Goal: Book appointment/travel/reservation

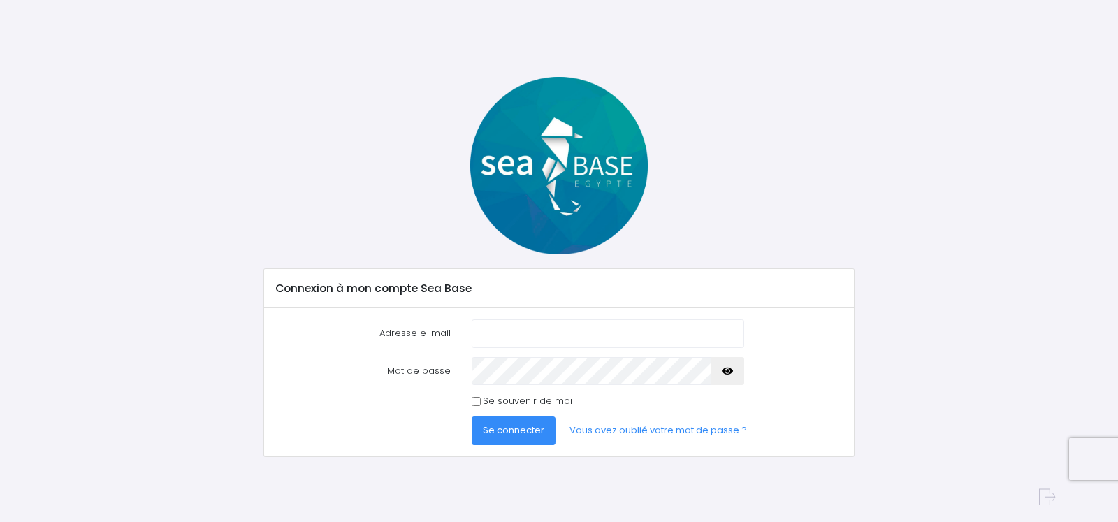
click at [483, 333] on input "Adresse e-mail" at bounding box center [608, 333] width 272 height 28
click at [477, 326] on input "Adresse e-mail" at bounding box center [608, 333] width 272 height 28
type input "a.thevenet25@orange.fr"
click at [506, 431] on span "Se connecter" at bounding box center [513, 429] width 61 height 13
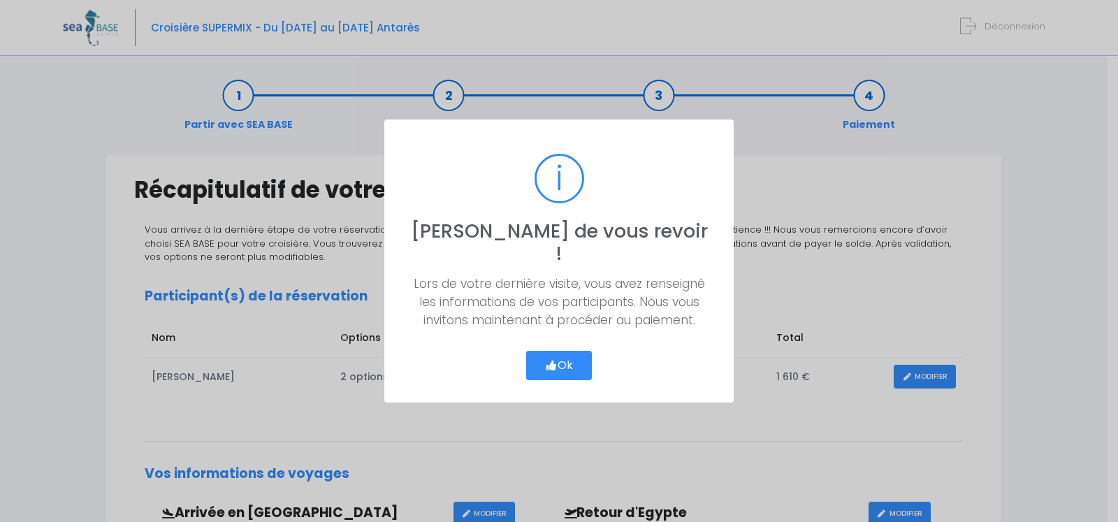
click at [568, 356] on button "Ok" at bounding box center [559, 365] width 66 height 29
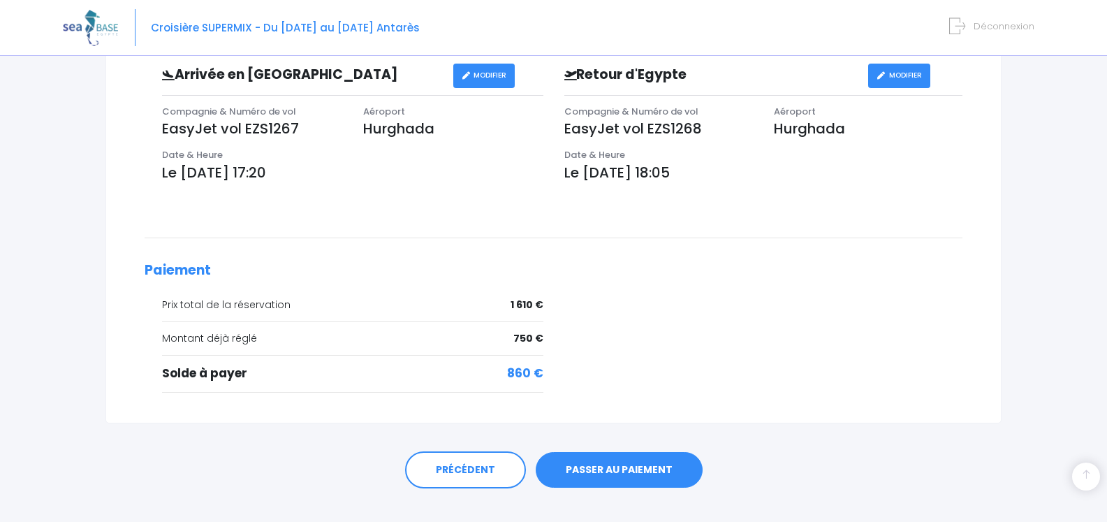
scroll to position [460, 0]
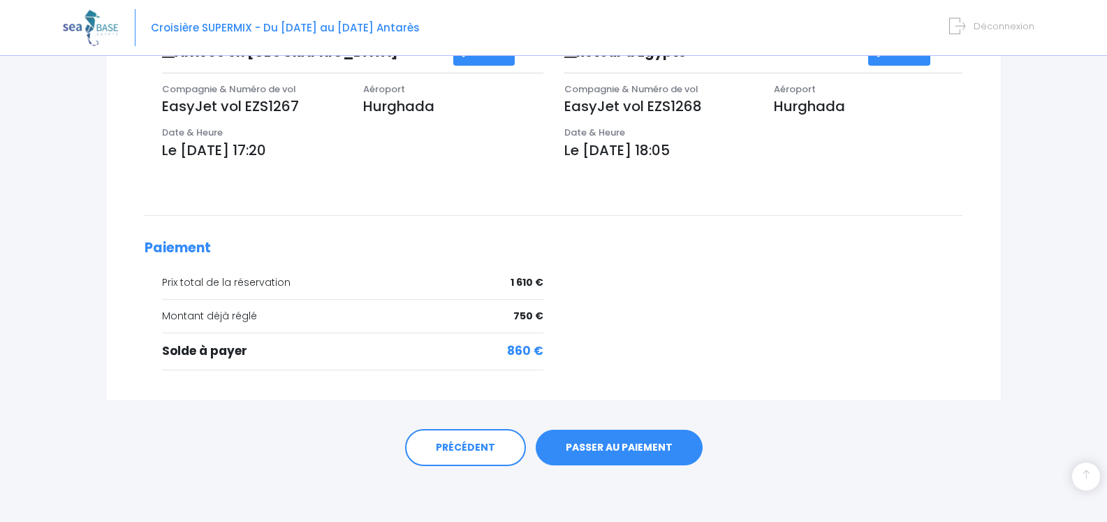
click at [597, 449] on link "PASSER AU PAIEMENT" at bounding box center [619, 448] width 167 height 36
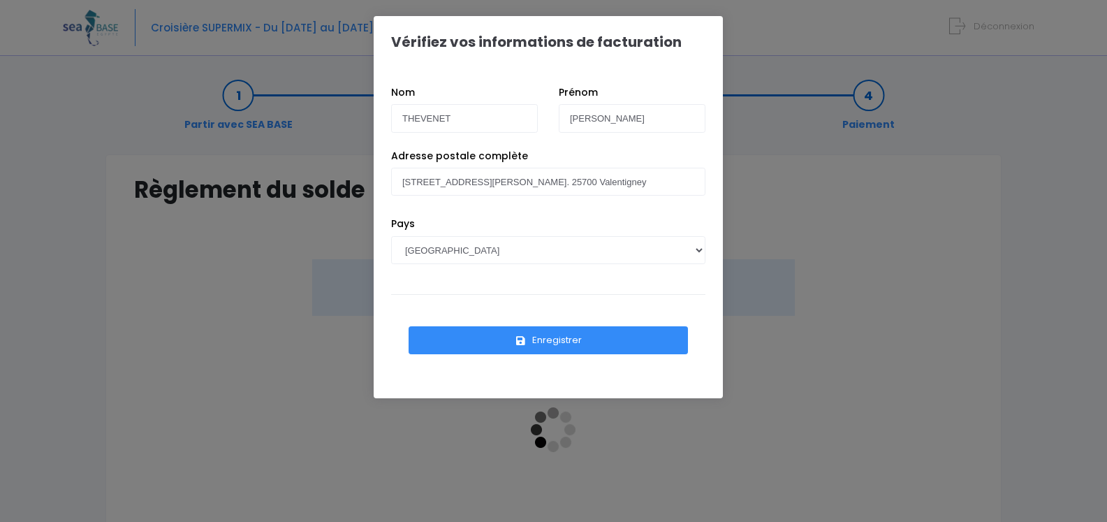
click at [570, 340] on button "Enregistrer" at bounding box center [548, 340] width 279 height 28
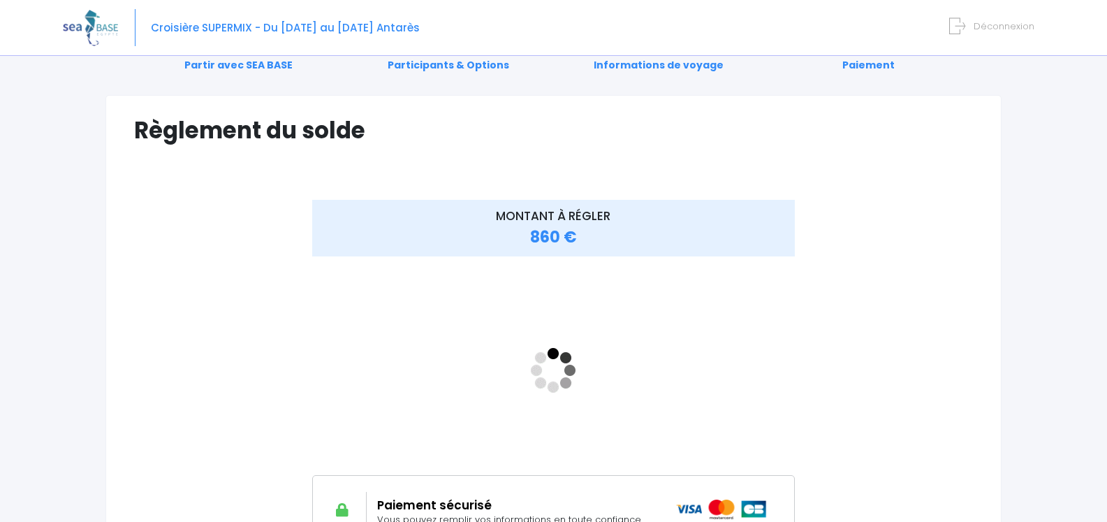
scroll to position [140, 0]
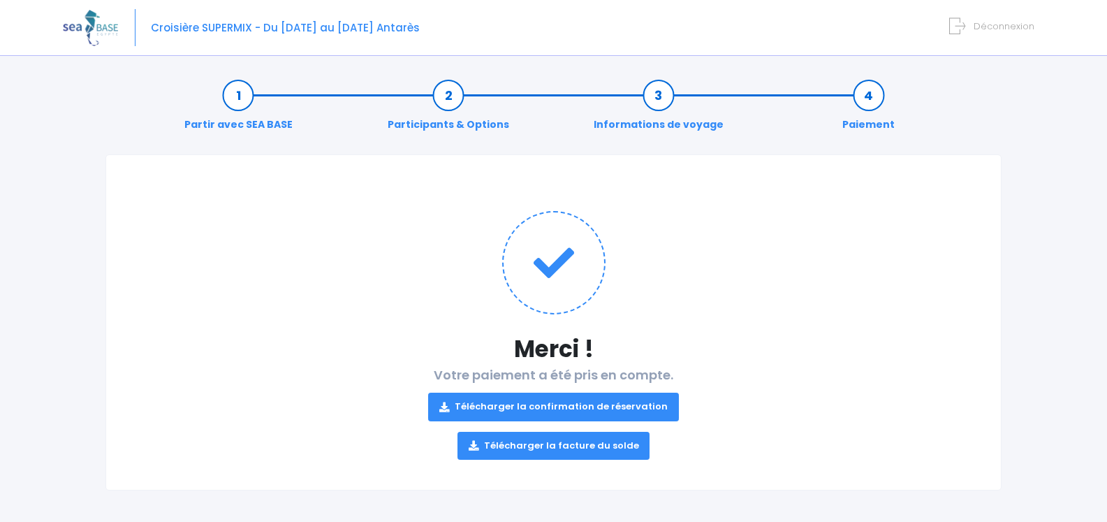
click at [520, 401] on link "Télécharger la confirmation de réservation" at bounding box center [553, 407] width 251 height 28
click at [545, 443] on link "Télécharger la facture du solde" at bounding box center [554, 446] width 193 height 28
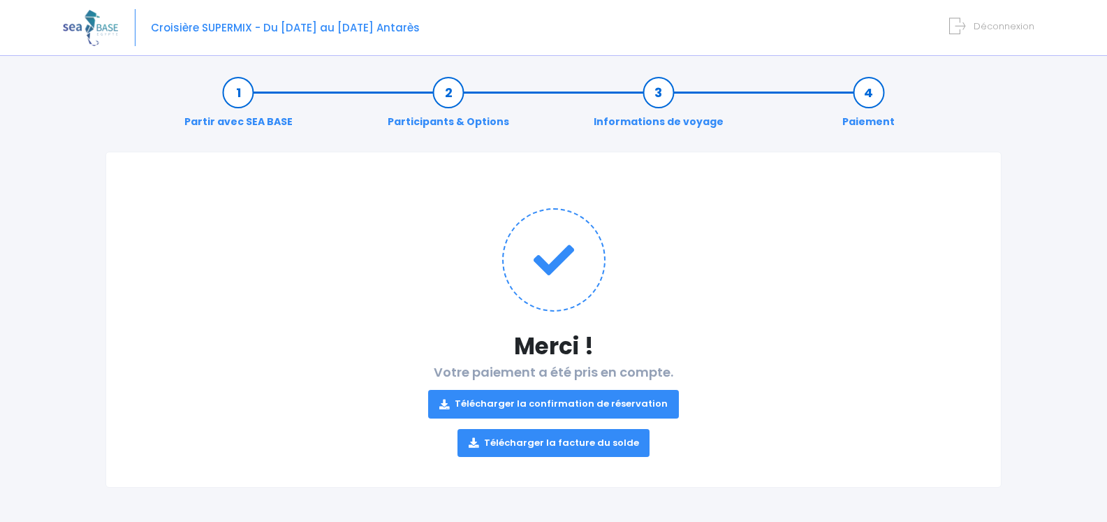
scroll to position [3, 0]
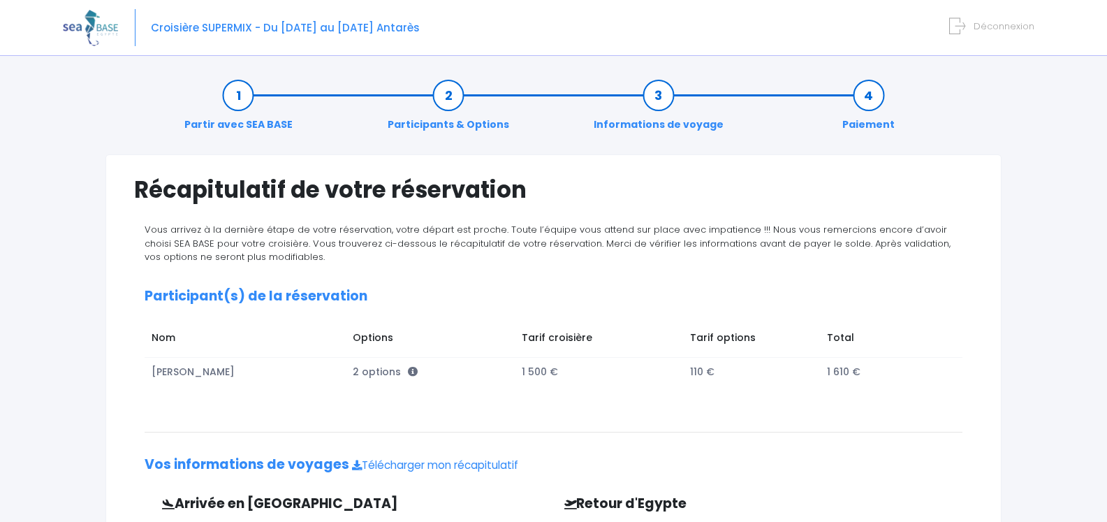
click at [998, 23] on span "Déconnexion" at bounding box center [1004, 26] width 61 height 13
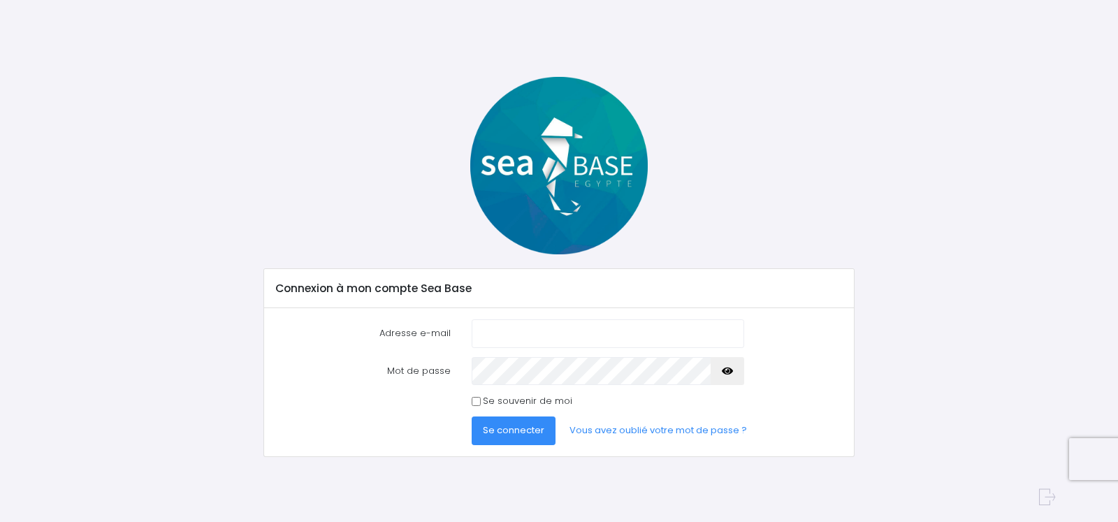
click at [483, 333] on input "Adresse e-mail" at bounding box center [608, 333] width 272 height 28
type input "[PERSON_NAME][EMAIL_ADDRESS][DOMAIN_NAME]"
click at [515, 432] on span "Se connecter" at bounding box center [513, 429] width 61 height 13
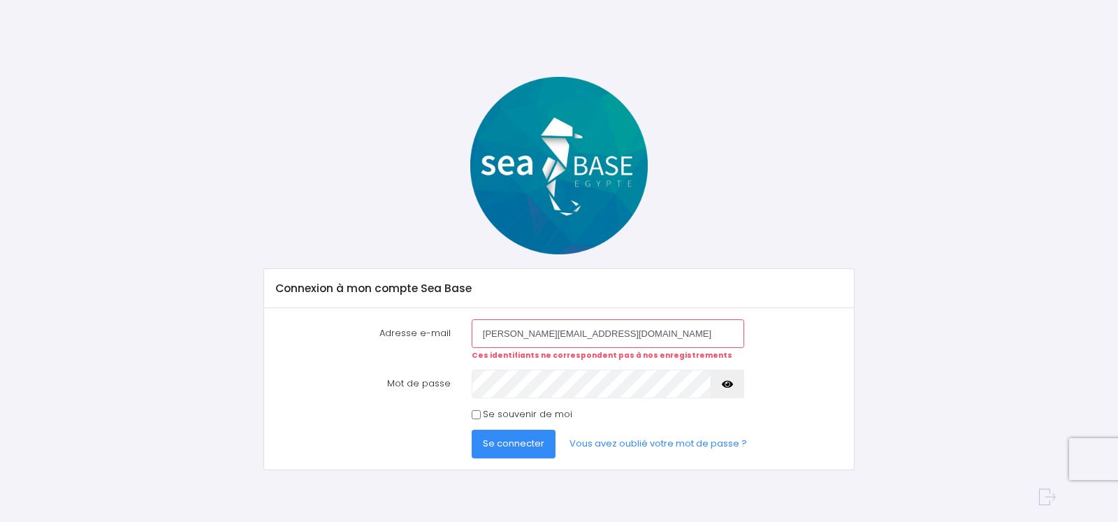
click at [520, 441] on span "Se connecter" at bounding box center [513, 443] width 61 height 13
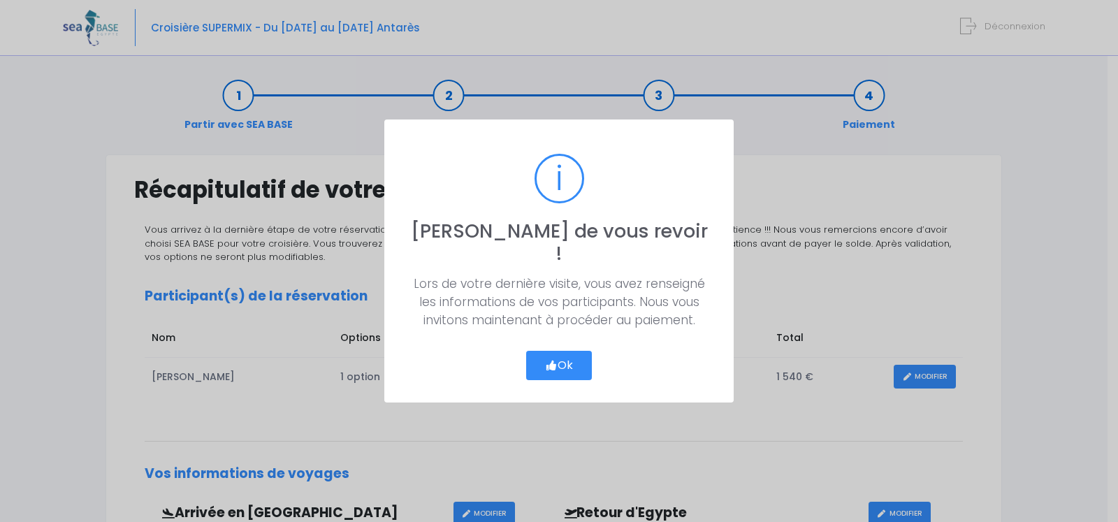
drag, startPoint x: 569, startPoint y: 330, endPoint x: 563, endPoint y: 348, distance: 18.6
click at [569, 340] on div "Ok Cancel" at bounding box center [559, 360] width 73 height 40
click at [564, 351] on button "Ok" at bounding box center [559, 365] width 66 height 29
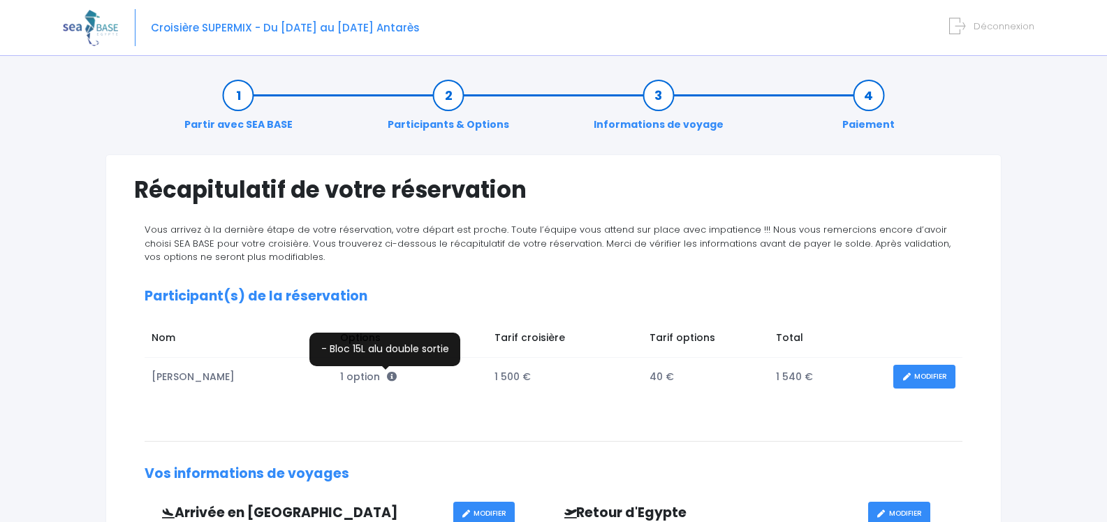
click at [388, 373] on icon at bounding box center [392, 377] width 10 height 10
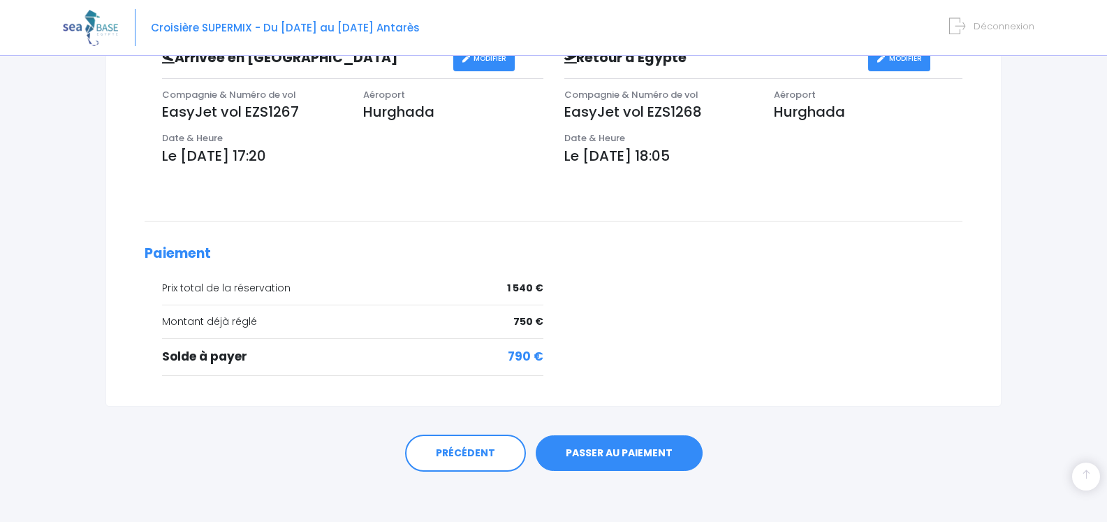
scroll to position [460, 0]
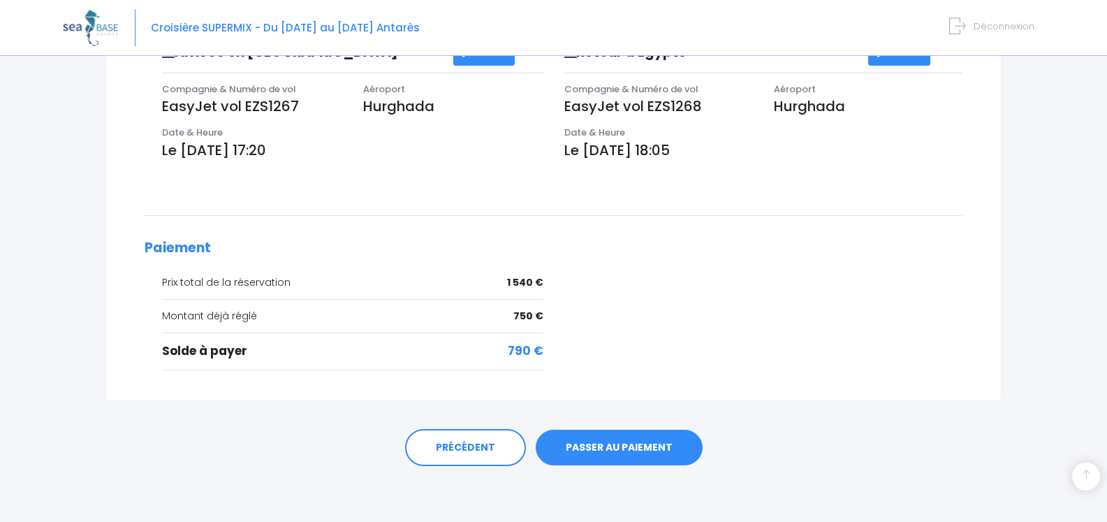
click at [611, 446] on link "PASSER AU PAIEMENT" at bounding box center [619, 448] width 167 height 36
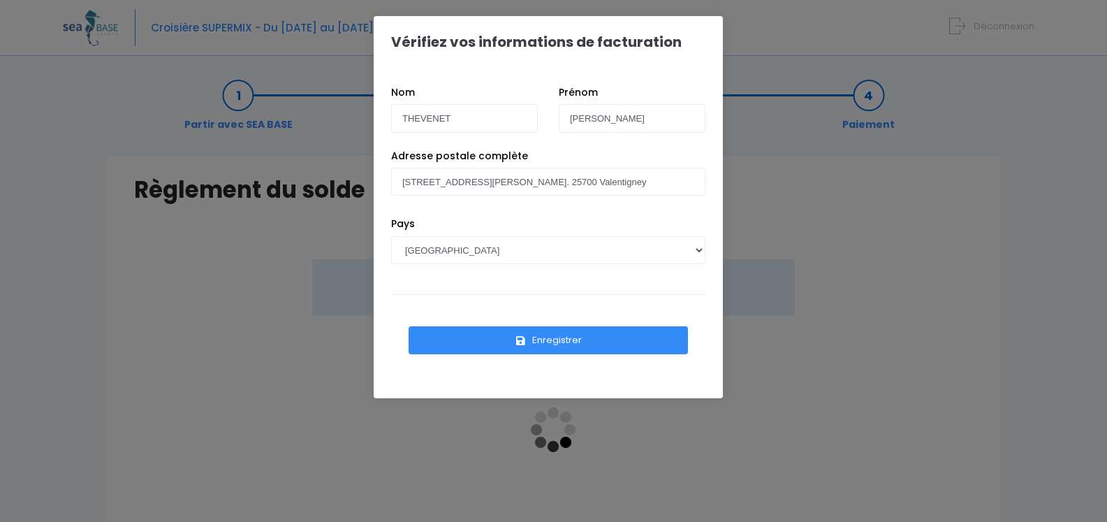
click at [568, 337] on button "Enregistrer" at bounding box center [548, 340] width 279 height 28
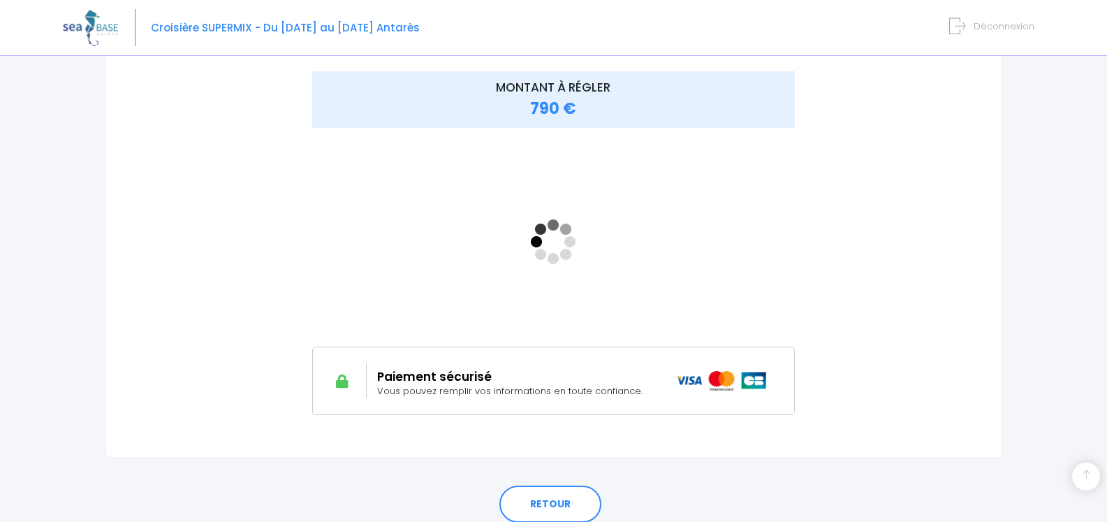
scroll to position [245, 0]
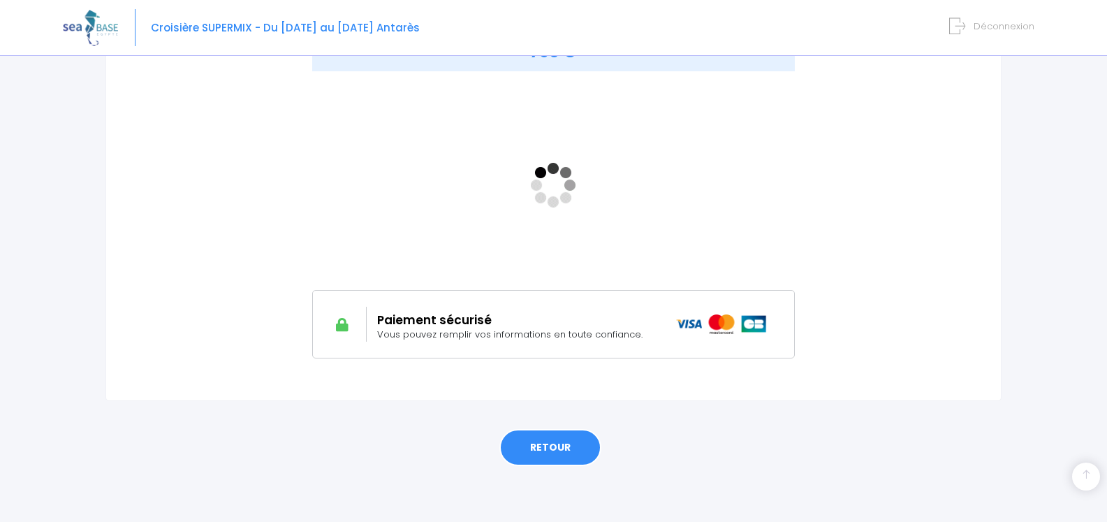
click at [553, 450] on link "RETOUR" at bounding box center [551, 448] width 102 height 38
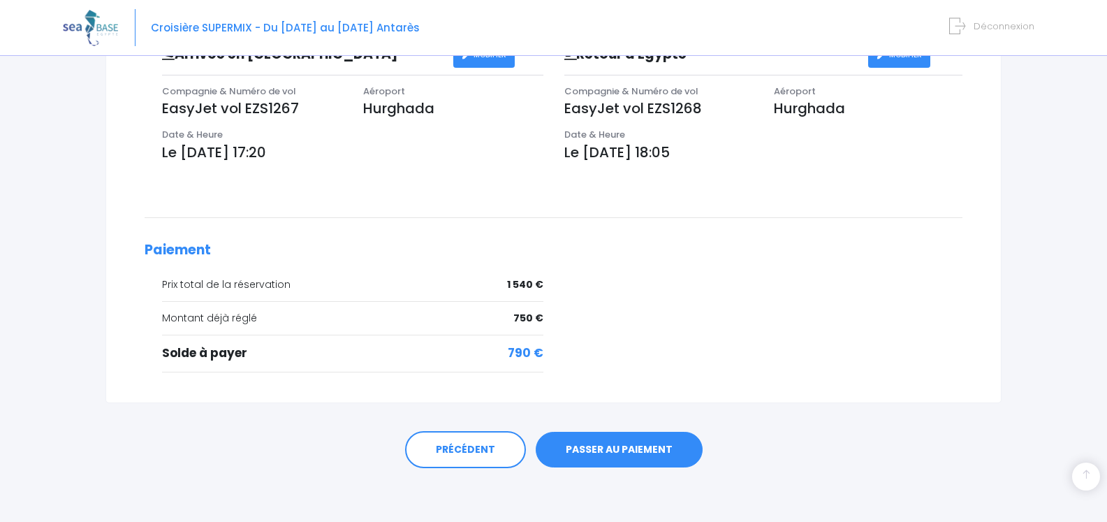
scroll to position [460, 0]
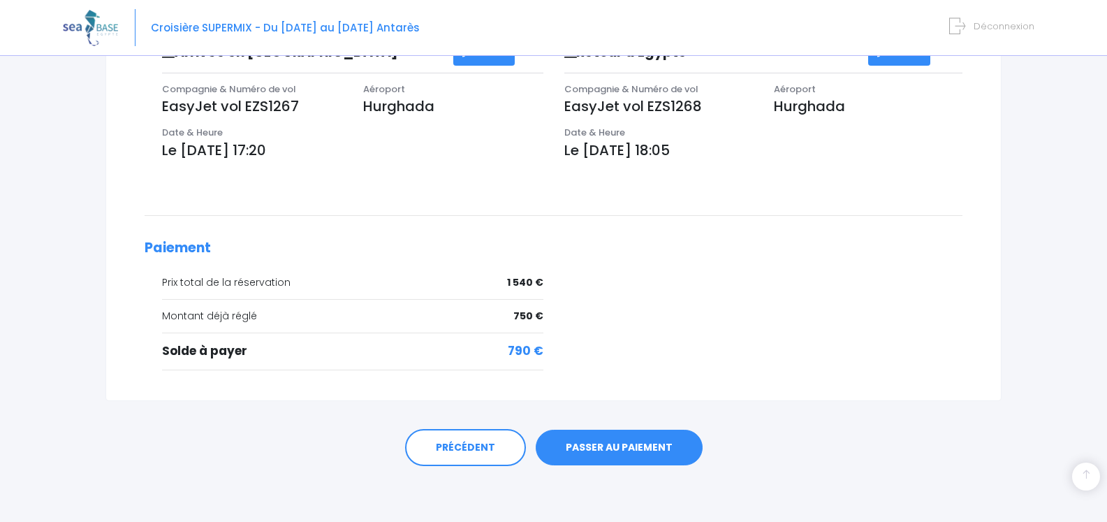
click at [622, 446] on link "PASSER AU PAIEMENT" at bounding box center [619, 448] width 167 height 36
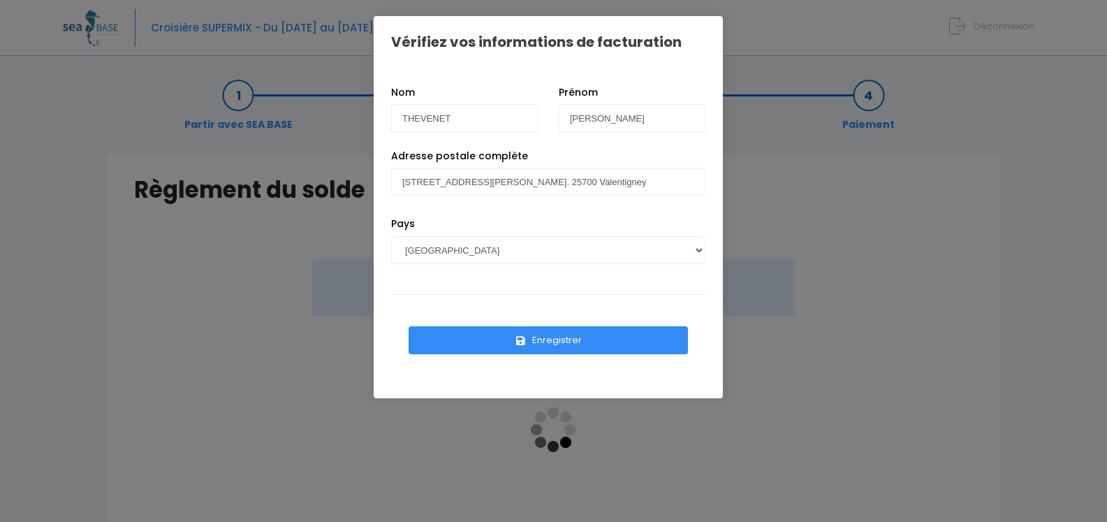
click at [545, 336] on button "Enregistrer" at bounding box center [548, 340] width 279 height 28
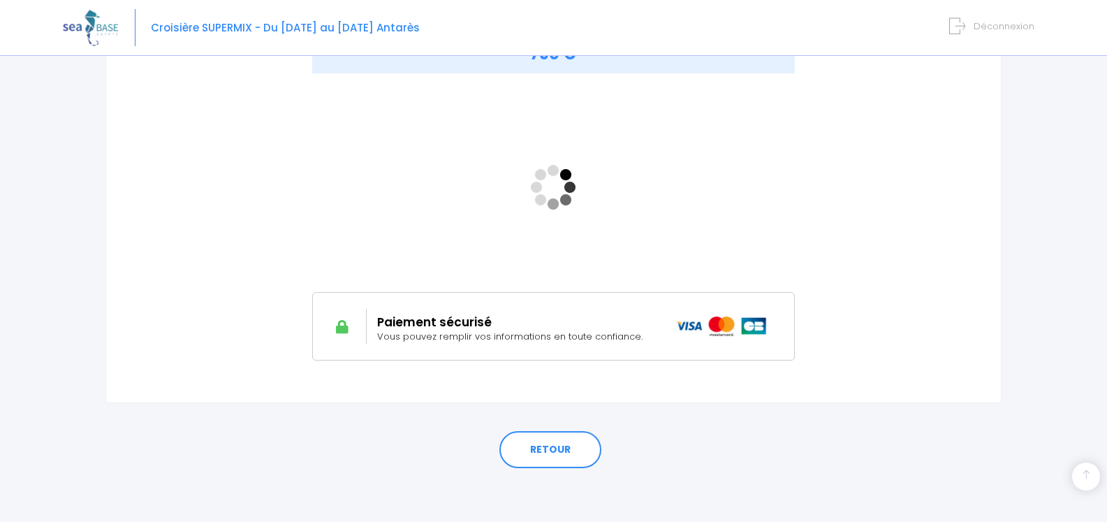
scroll to position [245, 0]
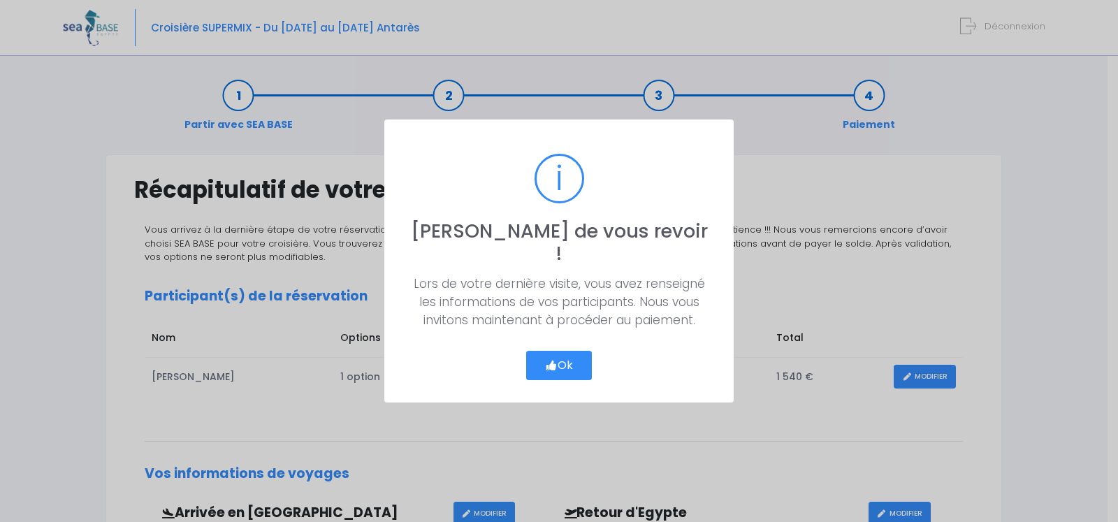
click at [556, 352] on button "Ok" at bounding box center [559, 365] width 66 height 29
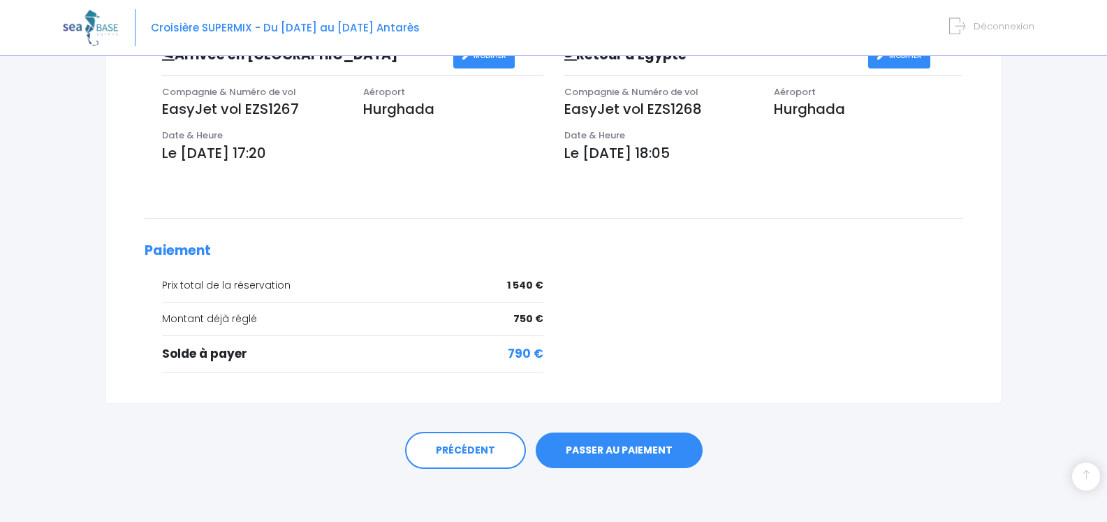
scroll to position [460, 0]
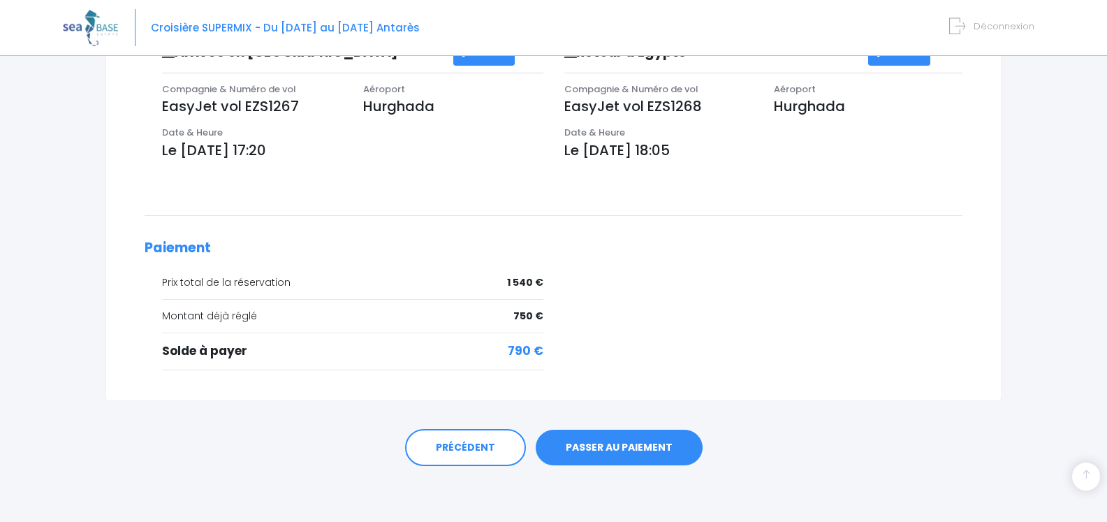
click at [617, 448] on link "PASSER AU PAIEMENT" at bounding box center [619, 448] width 167 height 36
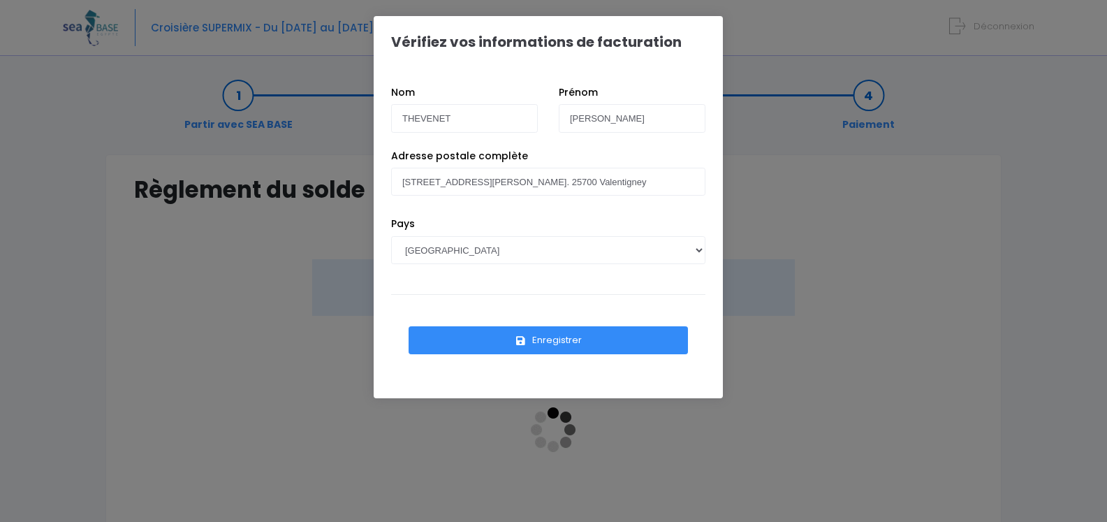
click at [553, 337] on button "Enregistrer" at bounding box center [548, 340] width 279 height 28
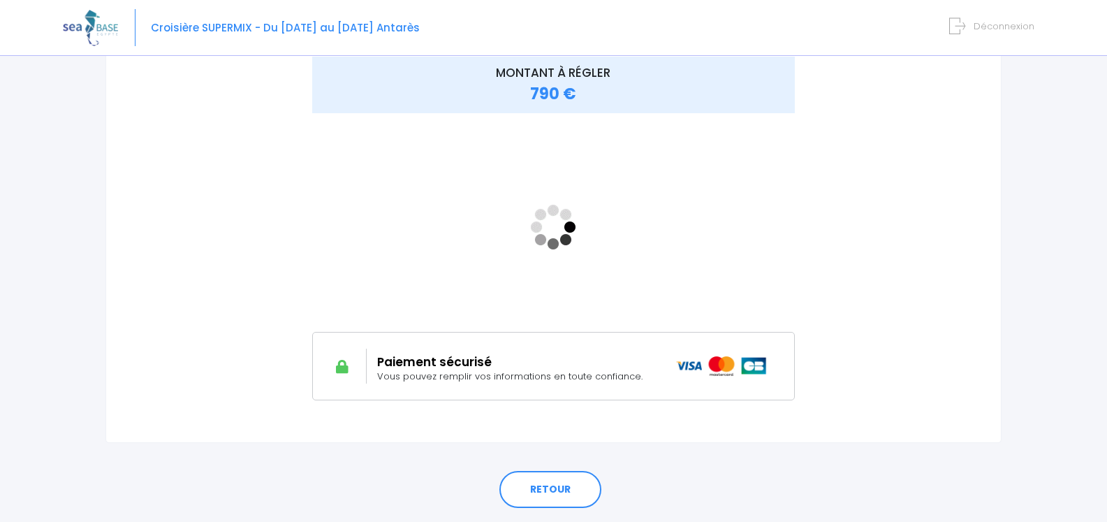
scroll to position [210, 0]
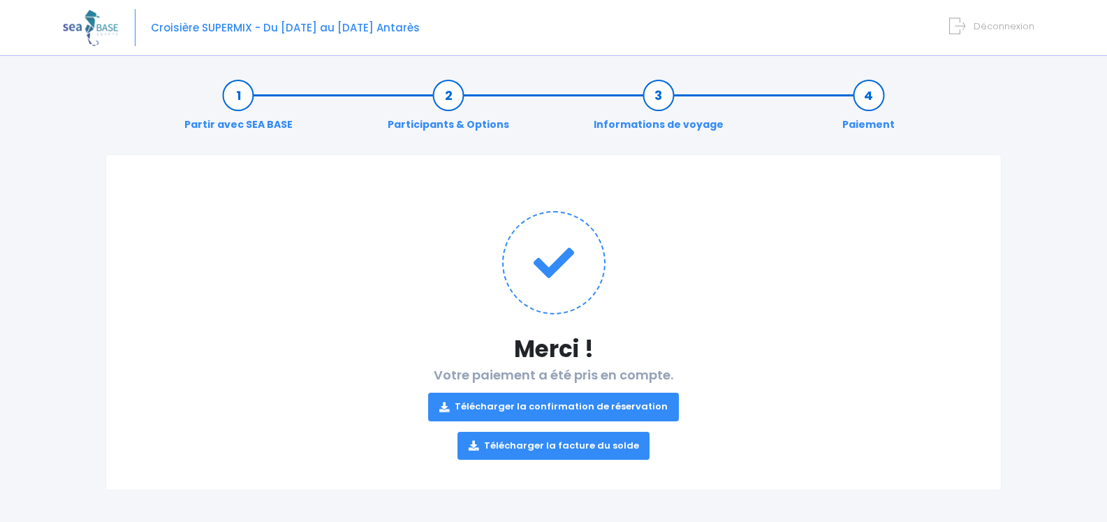
click at [563, 402] on link "Télécharger la confirmation de réservation" at bounding box center [553, 407] width 251 height 28
click at [555, 445] on link "Télécharger la facture du solde" at bounding box center [554, 446] width 193 height 28
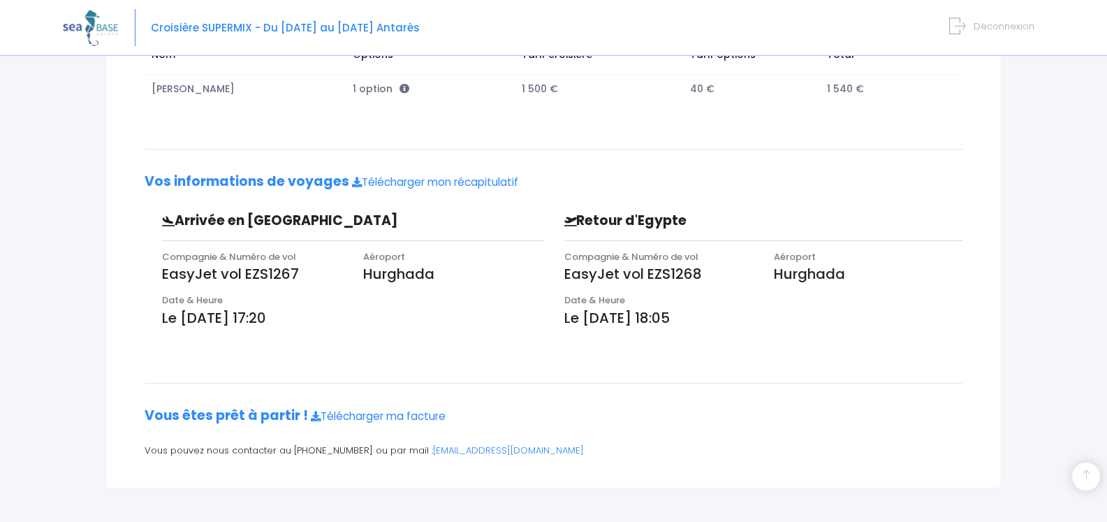
scroll to position [284, 0]
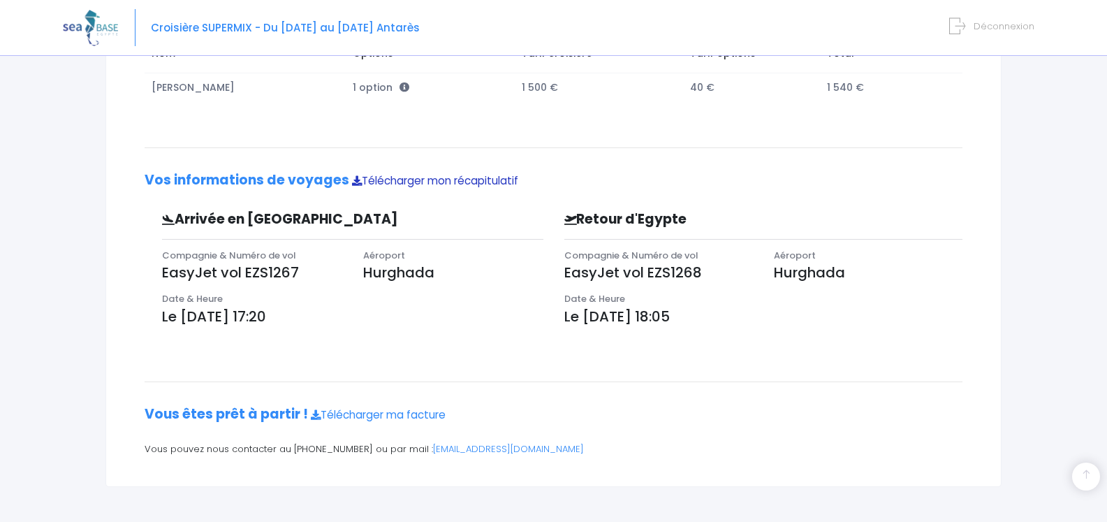
click at [400, 180] on link "Télécharger mon récapitulatif" at bounding box center [435, 180] width 166 height 15
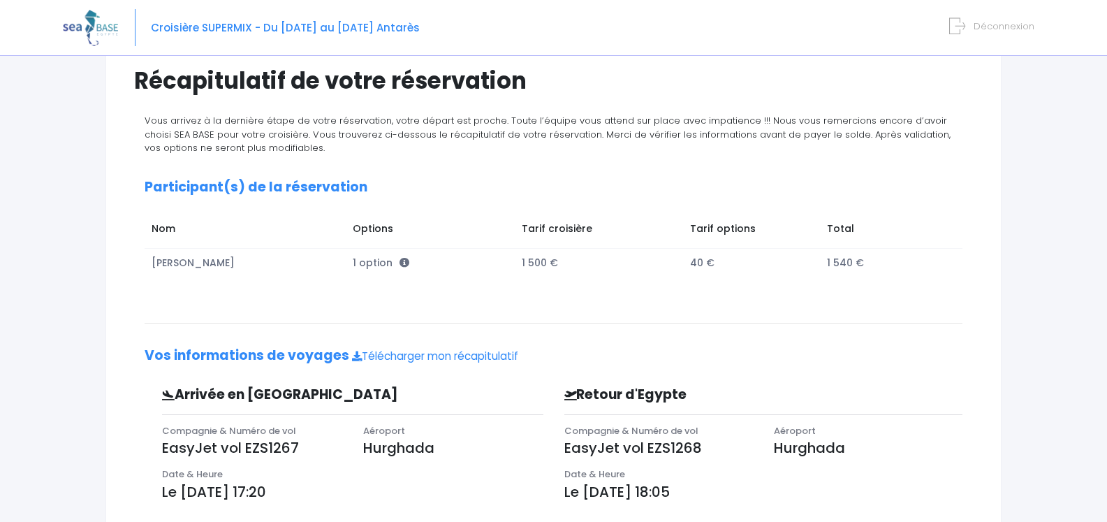
scroll to position [145, 0]
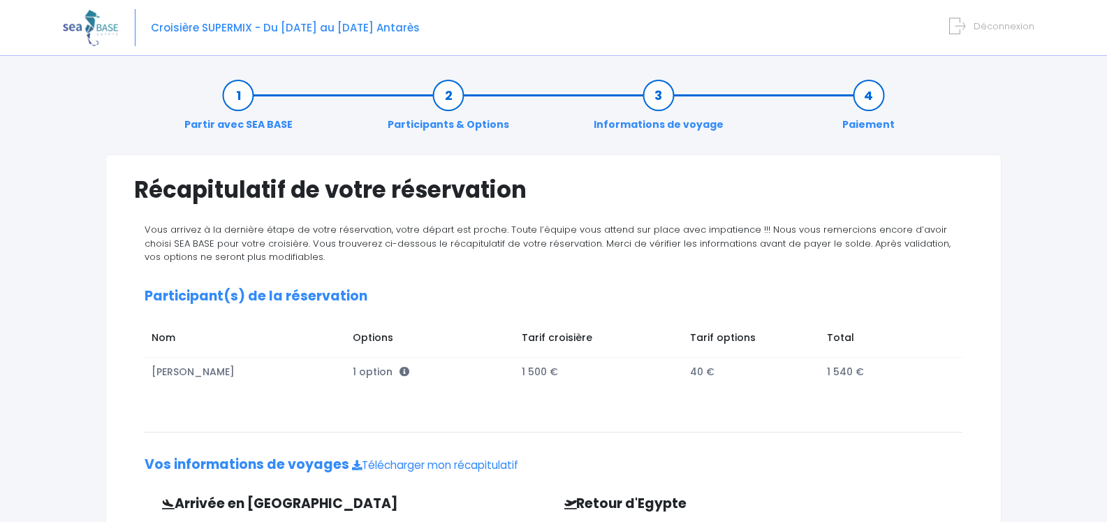
click at [989, 26] on span "Déconnexion" at bounding box center [1004, 26] width 61 height 13
